Goal: Check status: Check status

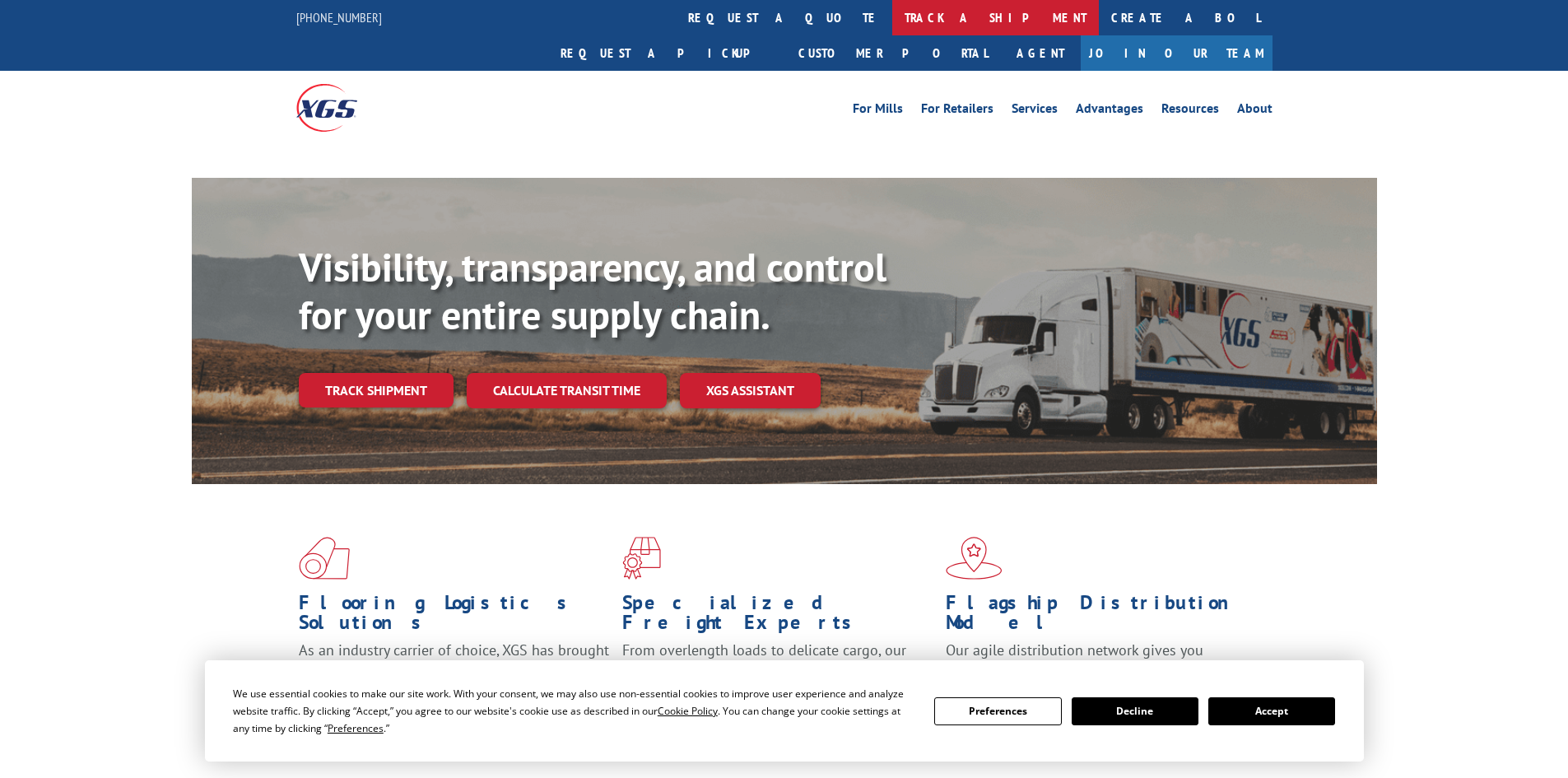
click at [892, 24] on link "track a shipment" at bounding box center [995, 18] width 207 height 36
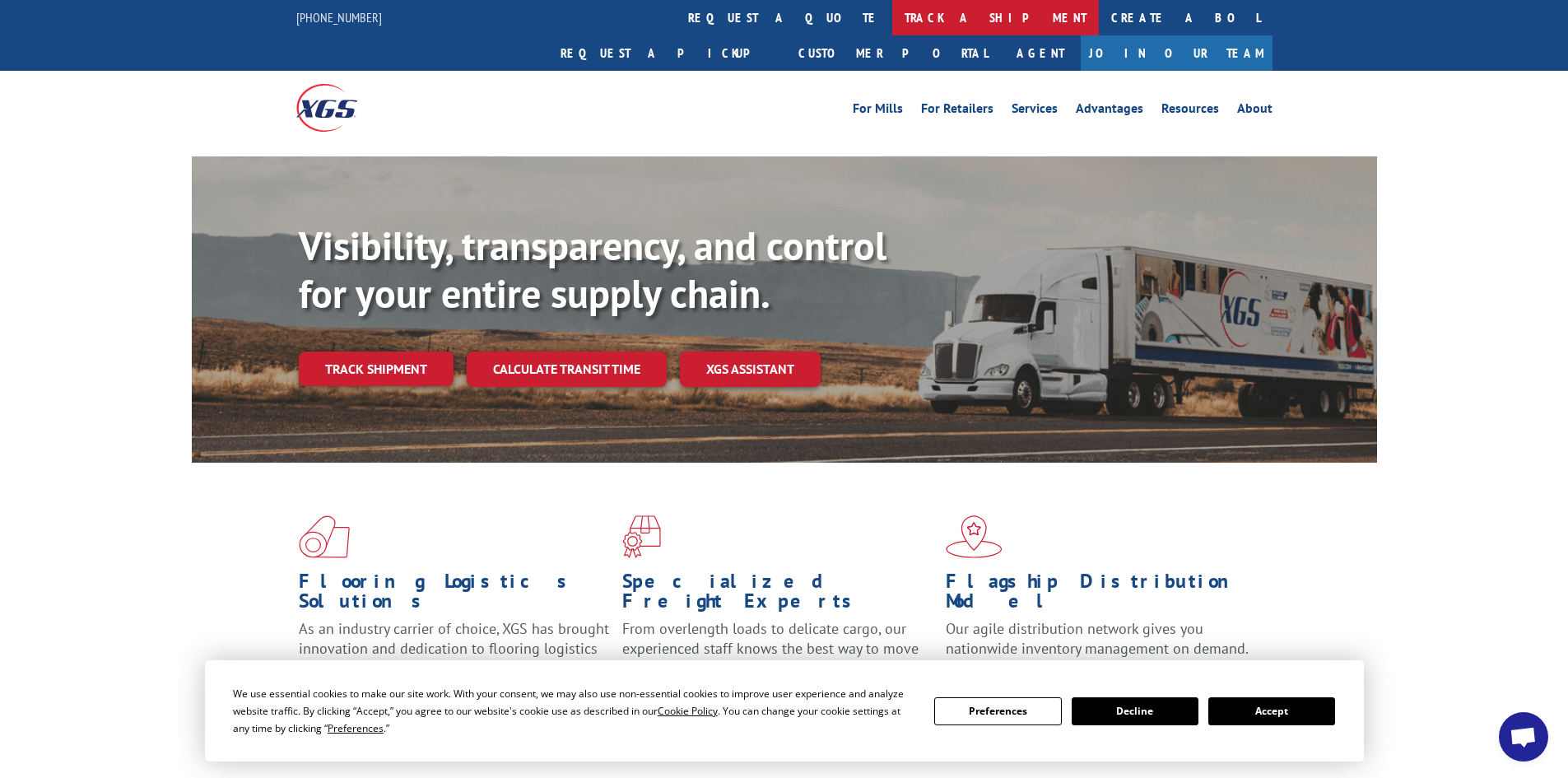
click at [892, 24] on link "track a shipment" at bounding box center [995, 18] width 207 height 36
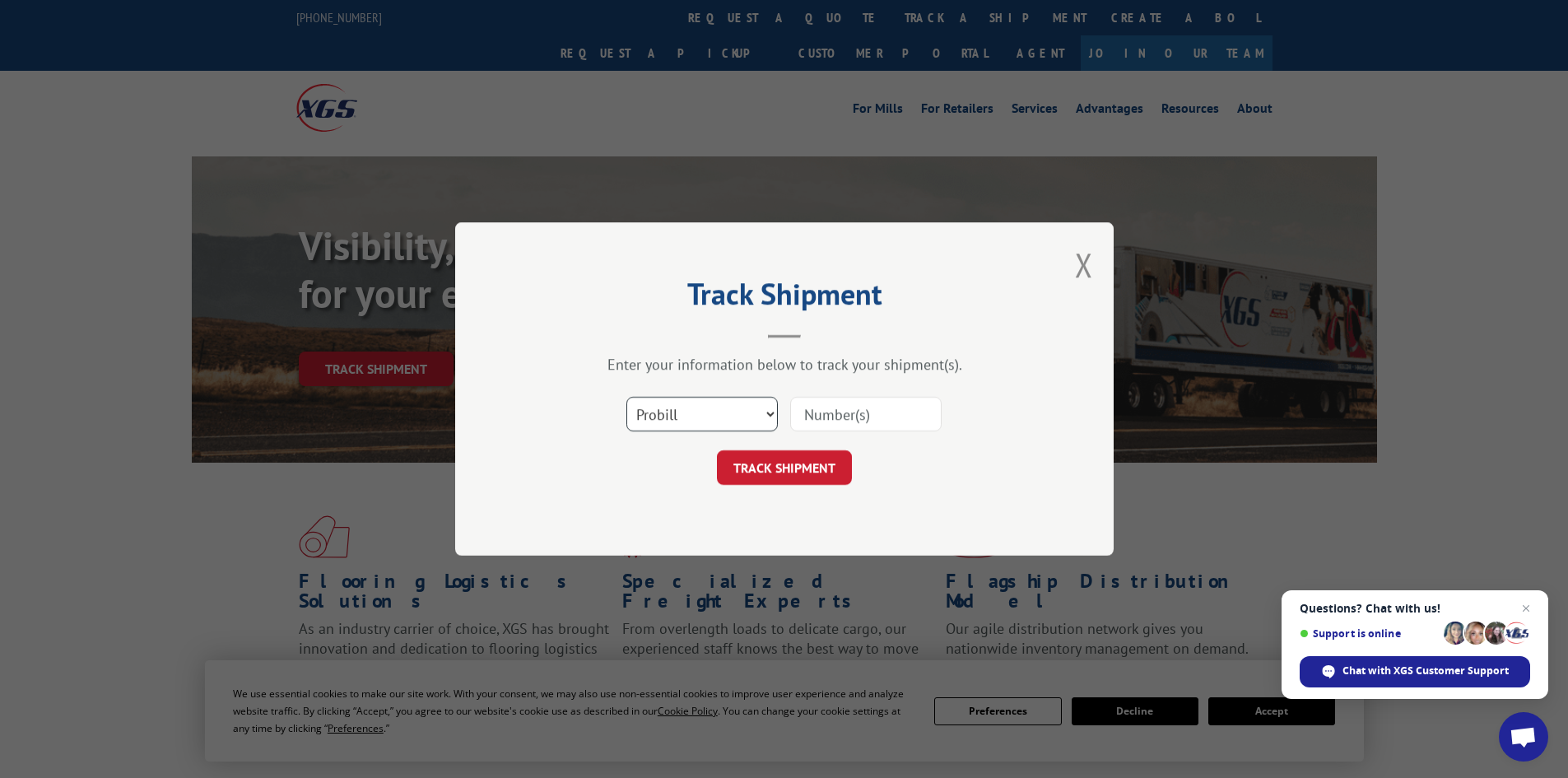
click at [714, 407] on select "Select category... Probill BOL PO" at bounding box center [702, 414] width 152 height 35
select select "bol"
click at [626, 397] on select "Select category... Probill BOL PO" at bounding box center [702, 414] width 152 height 35
click at [844, 421] on input at bounding box center [866, 414] width 152 height 35
paste input "7042680"
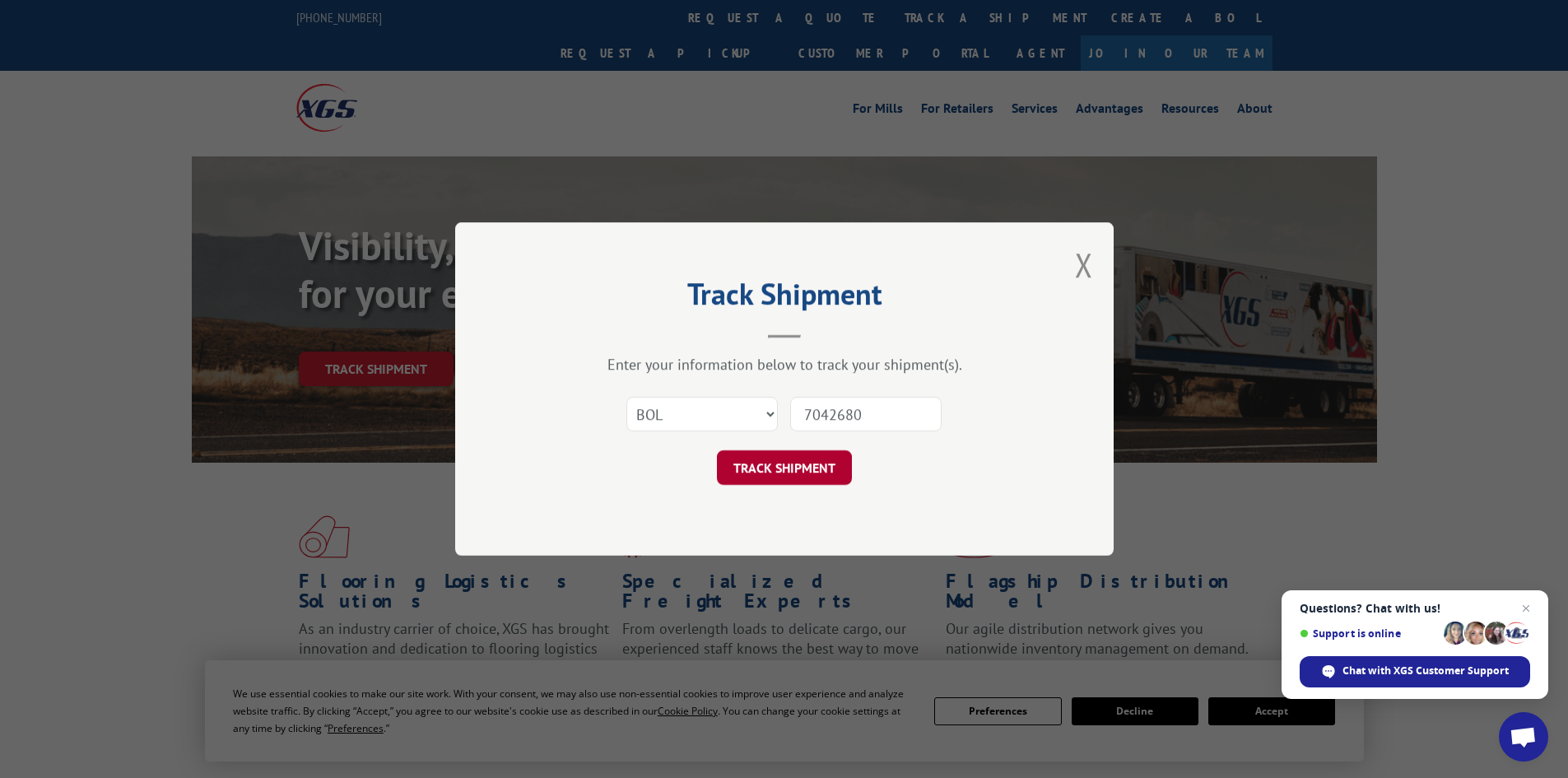
type input "7042680"
click at [818, 466] on button "TRACK SHIPMENT" at bounding box center [784, 467] width 135 height 35
